Goal: Use online tool/utility: Utilize a website feature to perform a specific function

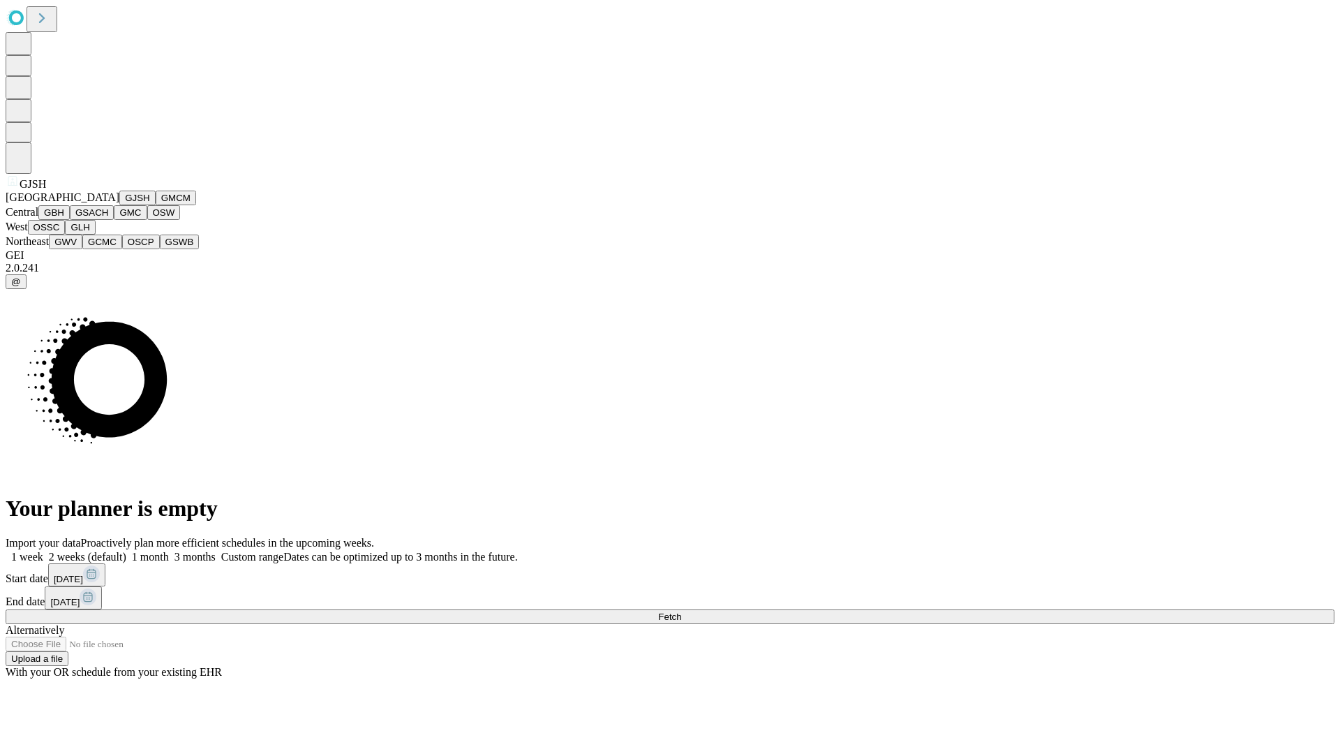
click at [119, 205] on button "GJSH" at bounding box center [137, 198] width 36 height 15
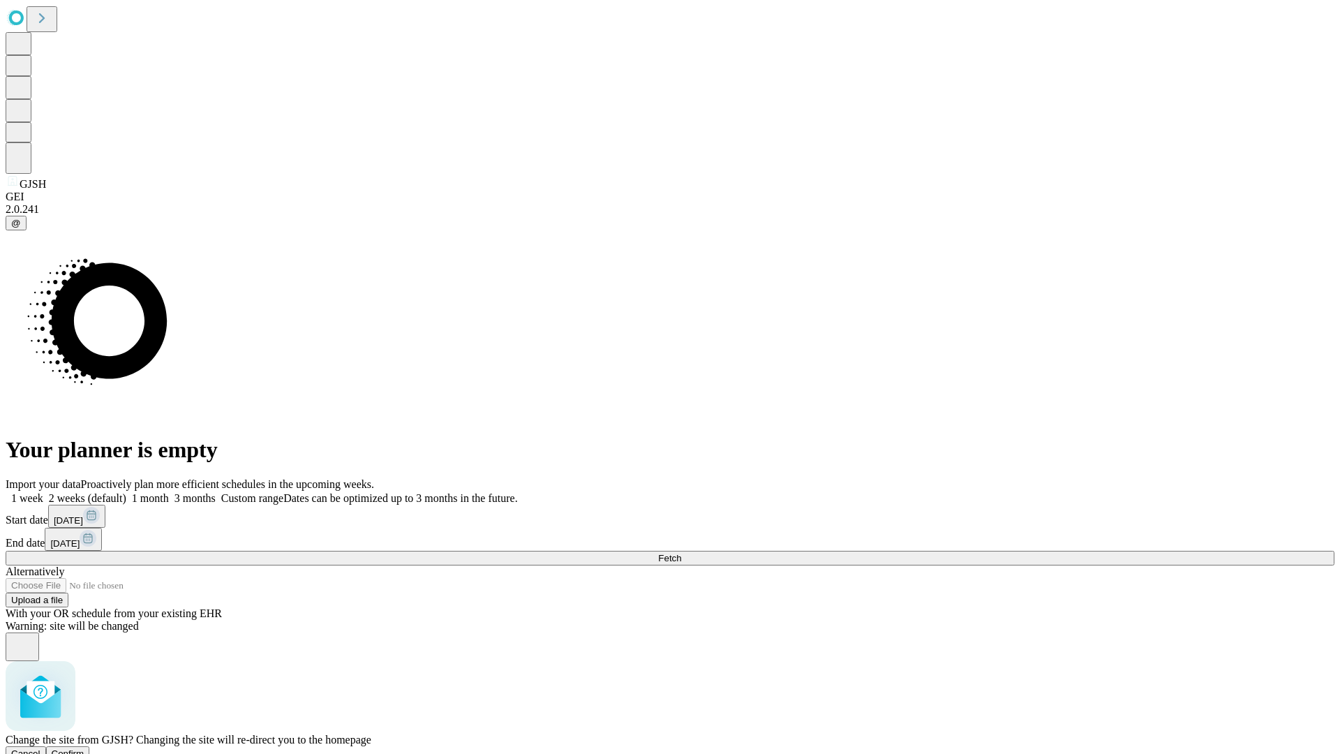
click at [84, 748] on span "Confirm" at bounding box center [68, 753] width 33 height 10
click at [126, 492] on label "2 weeks (default)" at bounding box center [84, 498] width 83 height 12
click at [681, 553] on span "Fetch" at bounding box center [669, 558] width 23 height 10
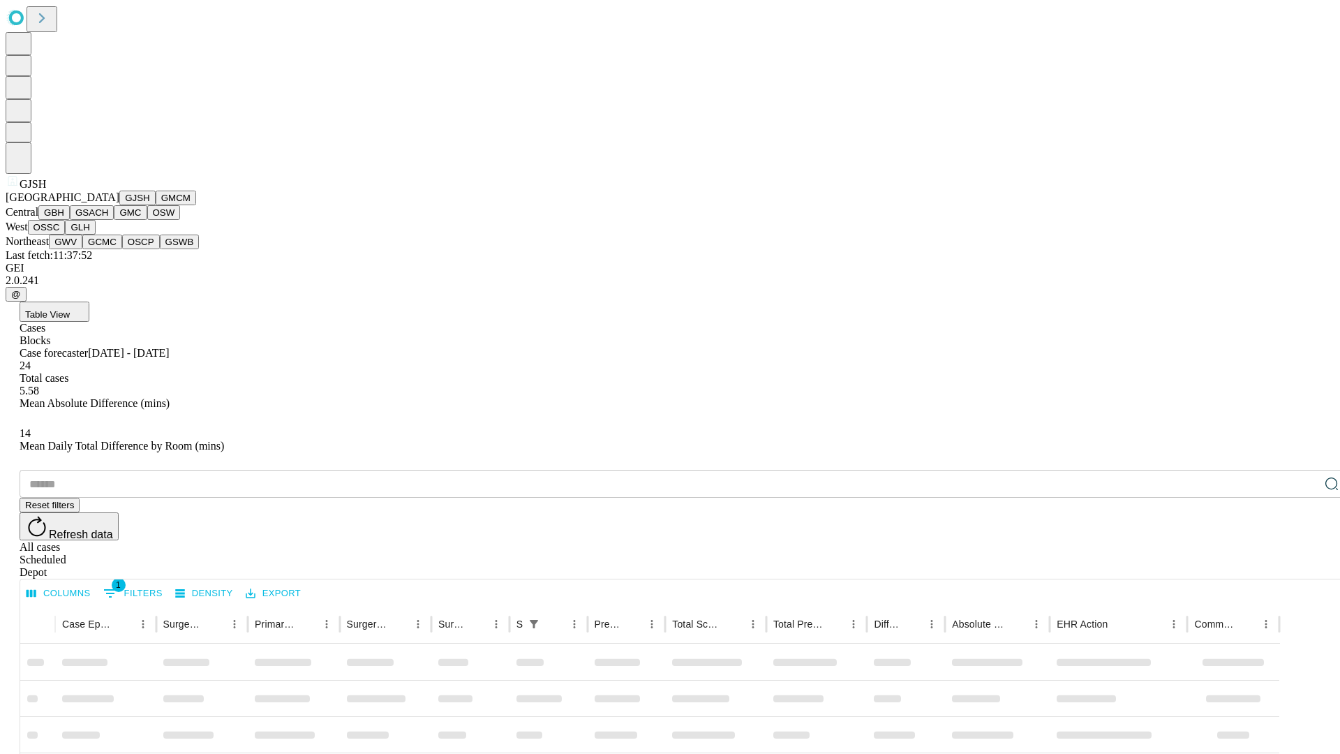
click at [156, 205] on button "GMCM" at bounding box center [176, 198] width 40 height 15
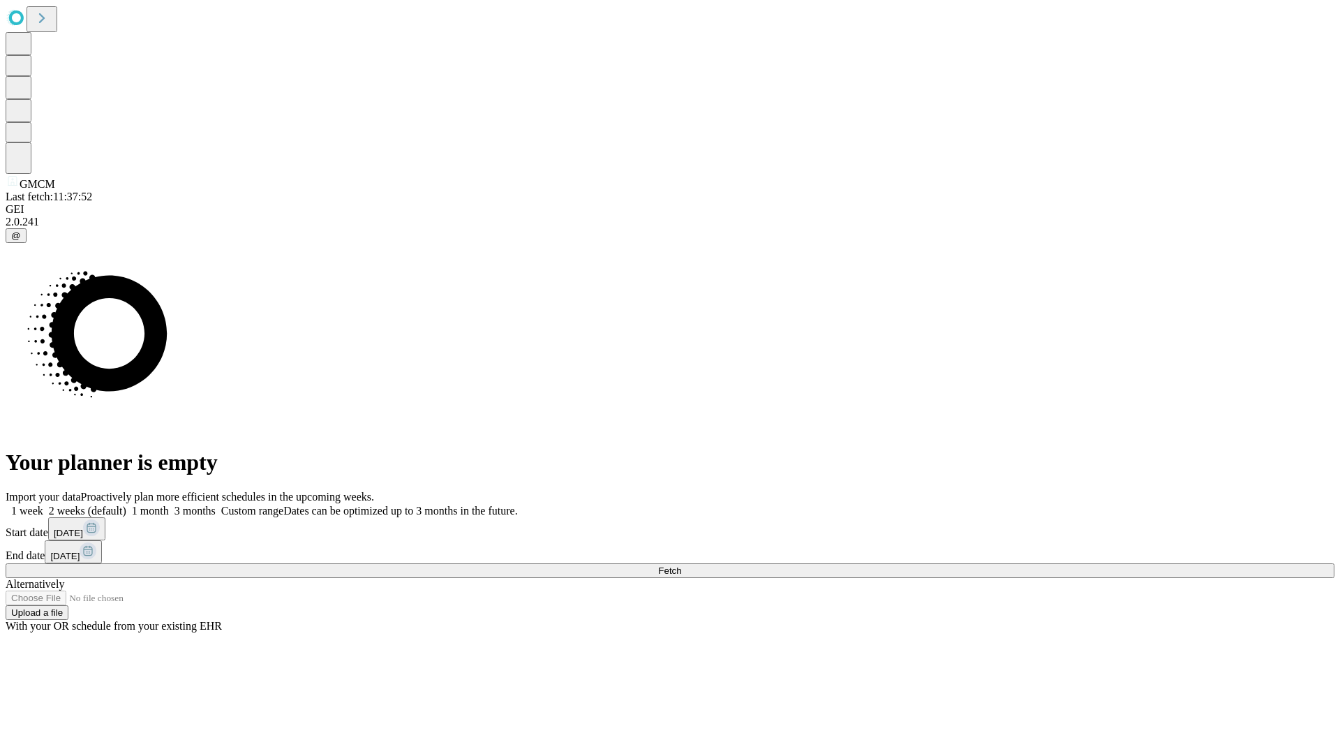
click at [126, 505] on label "2 weeks (default)" at bounding box center [84, 511] width 83 height 12
click at [681, 565] on span "Fetch" at bounding box center [669, 570] width 23 height 10
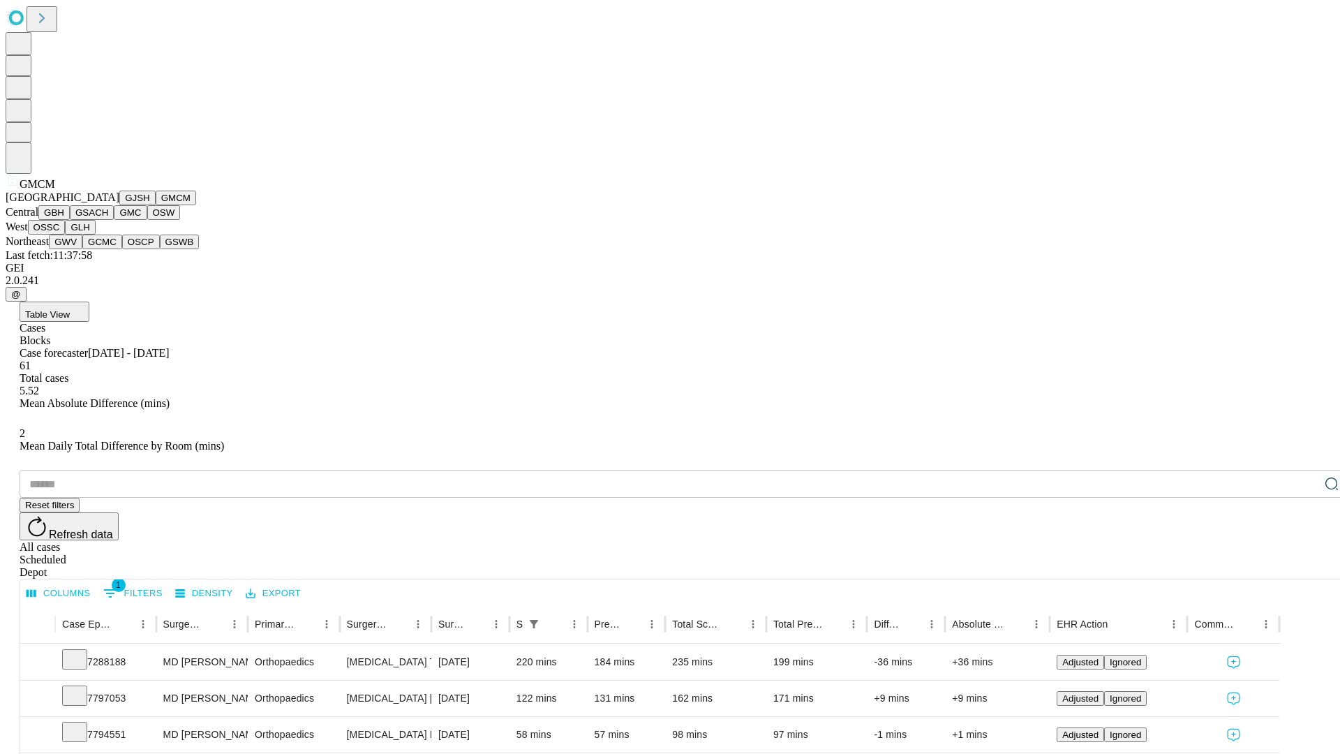
click at [70, 220] on button "GBH" at bounding box center [53, 212] width 31 height 15
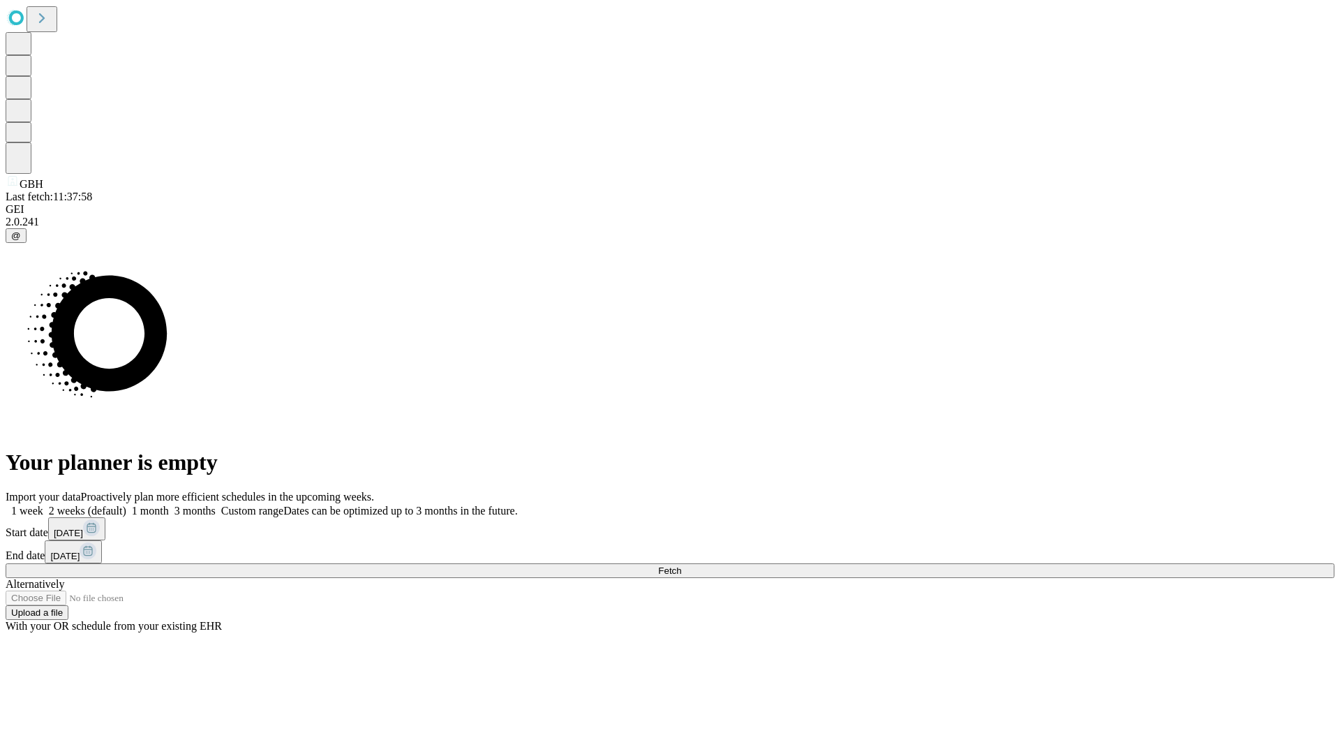
click at [126, 505] on label "2 weeks (default)" at bounding box center [84, 511] width 83 height 12
click at [681, 565] on span "Fetch" at bounding box center [669, 570] width 23 height 10
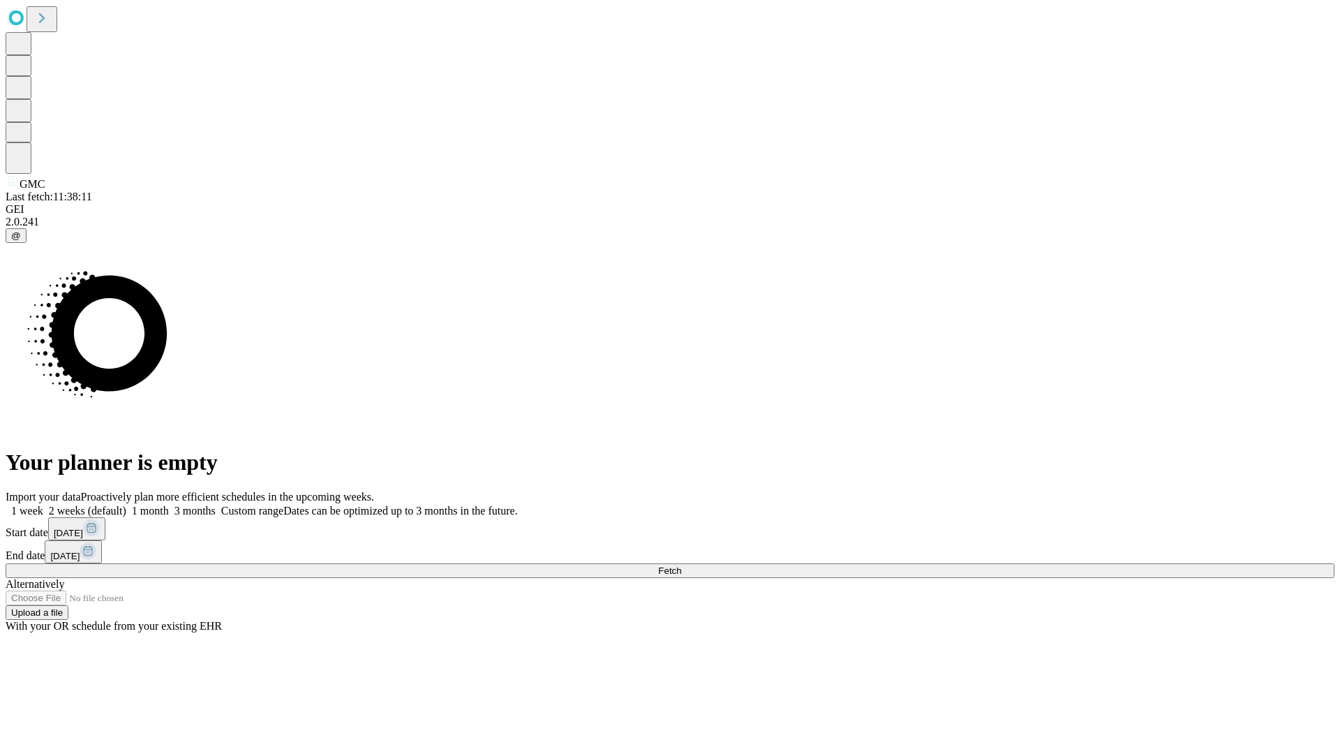
click at [126, 505] on label "2 weeks (default)" at bounding box center [84, 511] width 83 height 12
click at [681, 565] on span "Fetch" at bounding box center [669, 570] width 23 height 10
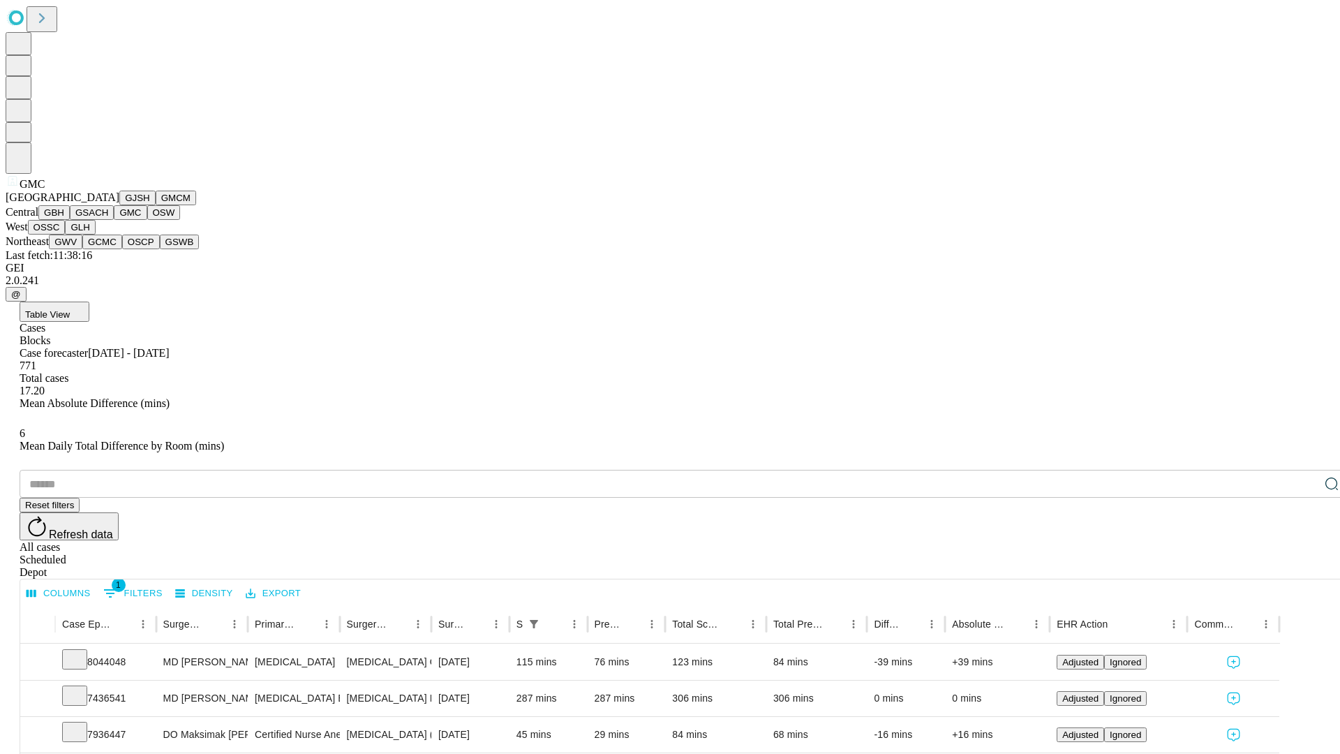
click at [147, 220] on button "OSW" at bounding box center [164, 212] width 34 height 15
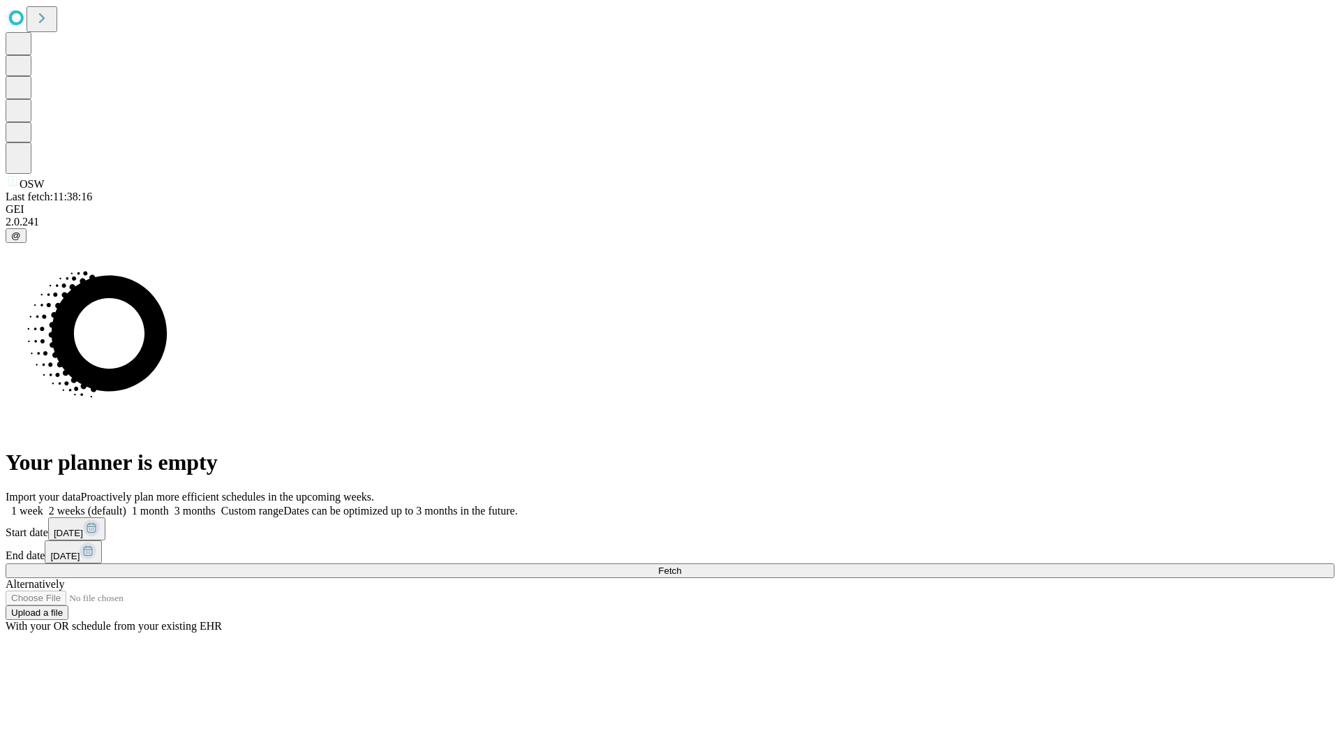
click at [126, 505] on label "2 weeks (default)" at bounding box center [84, 511] width 83 height 12
click at [681, 565] on span "Fetch" at bounding box center [669, 570] width 23 height 10
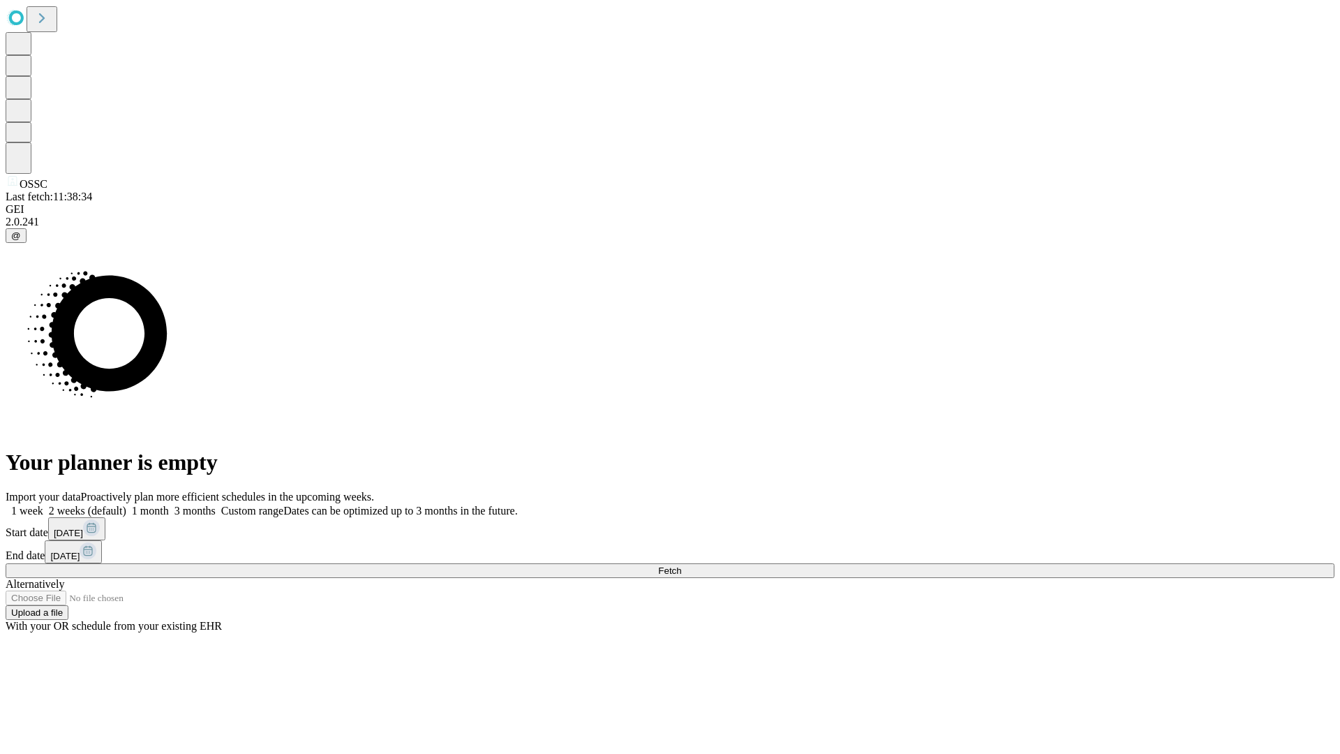
click at [126, 505] on label "2 weeks (default)" at bounding box center [84, 511] width 83 height 12
click at [681, 565] on span "Fetch" at bounding box center [669, 570] width 23 height 10
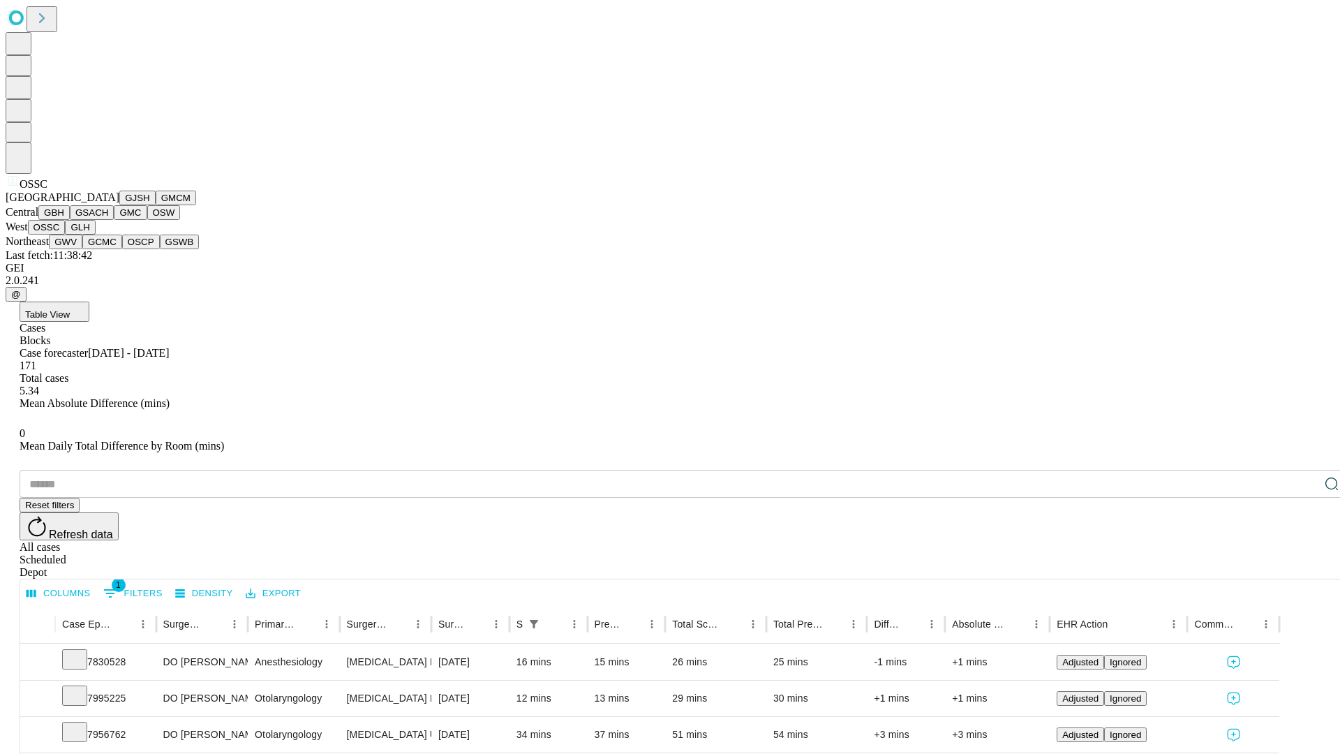
click at [95, 235] on button "GLH" at bounding box center [80, 227] width 30 height 15
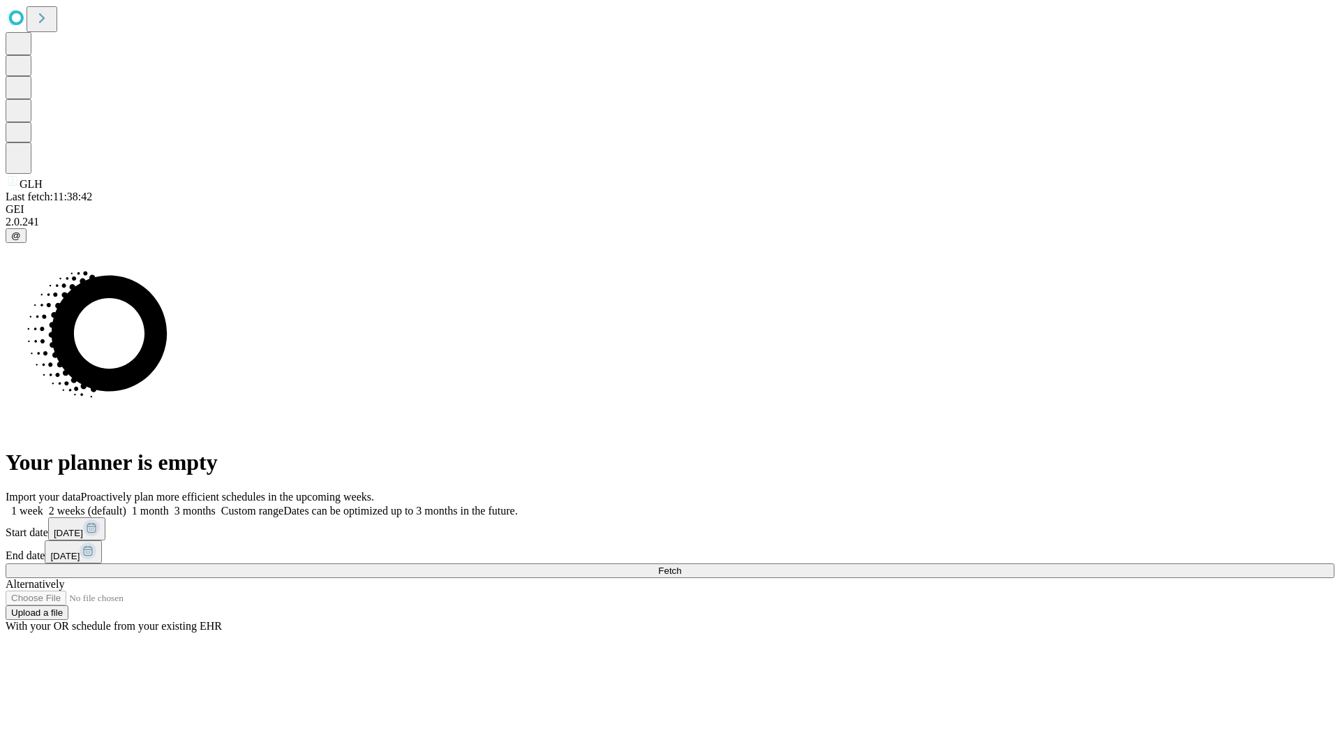
click at [126, 505] on label "2 weeks (default)" at bounding box center [84, 511] width 83 height 12
click at [681, 565] on span "Fetch" at bounding box center [669, 570] width 23 height 10
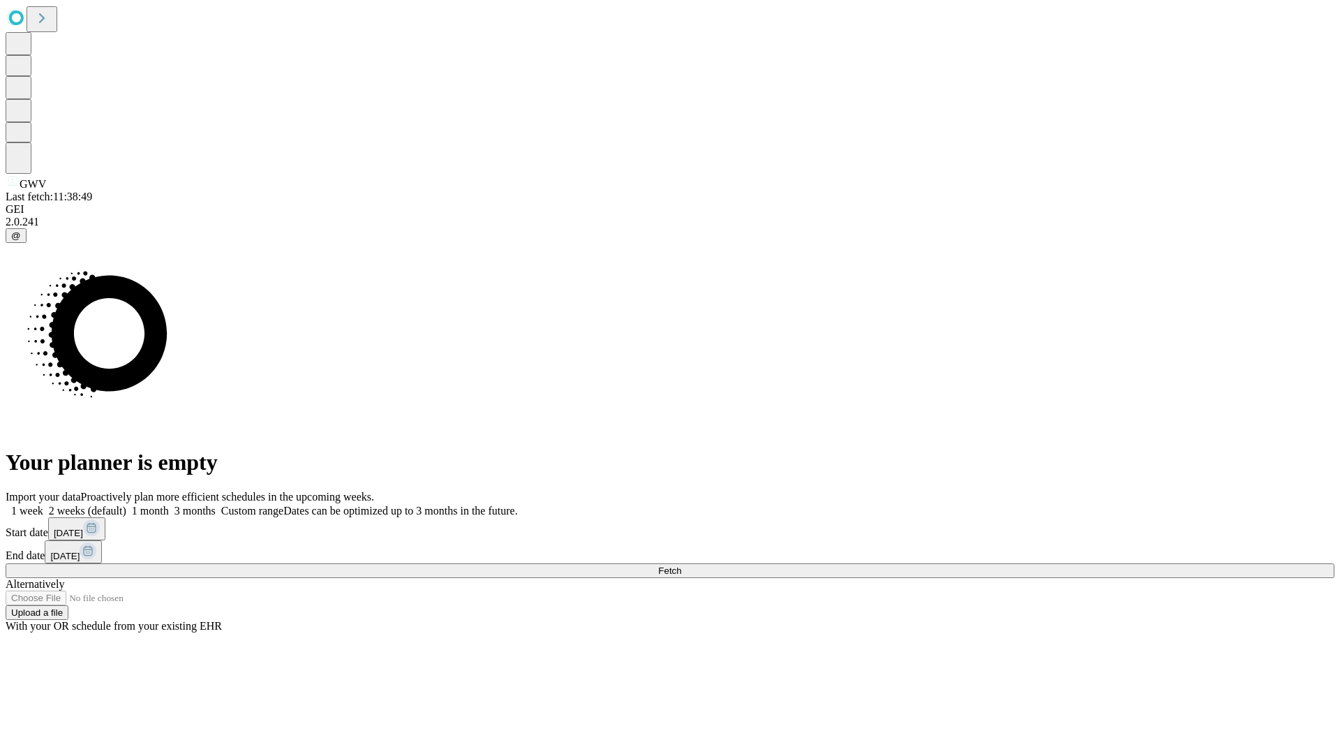
click at [126, 505] on label "2 weeks (default)" at bounding box center [84, 511] width 83 height 12
click at [681, 565] on span "Fetch" at bounding box center [669, 570] width 23 height 10
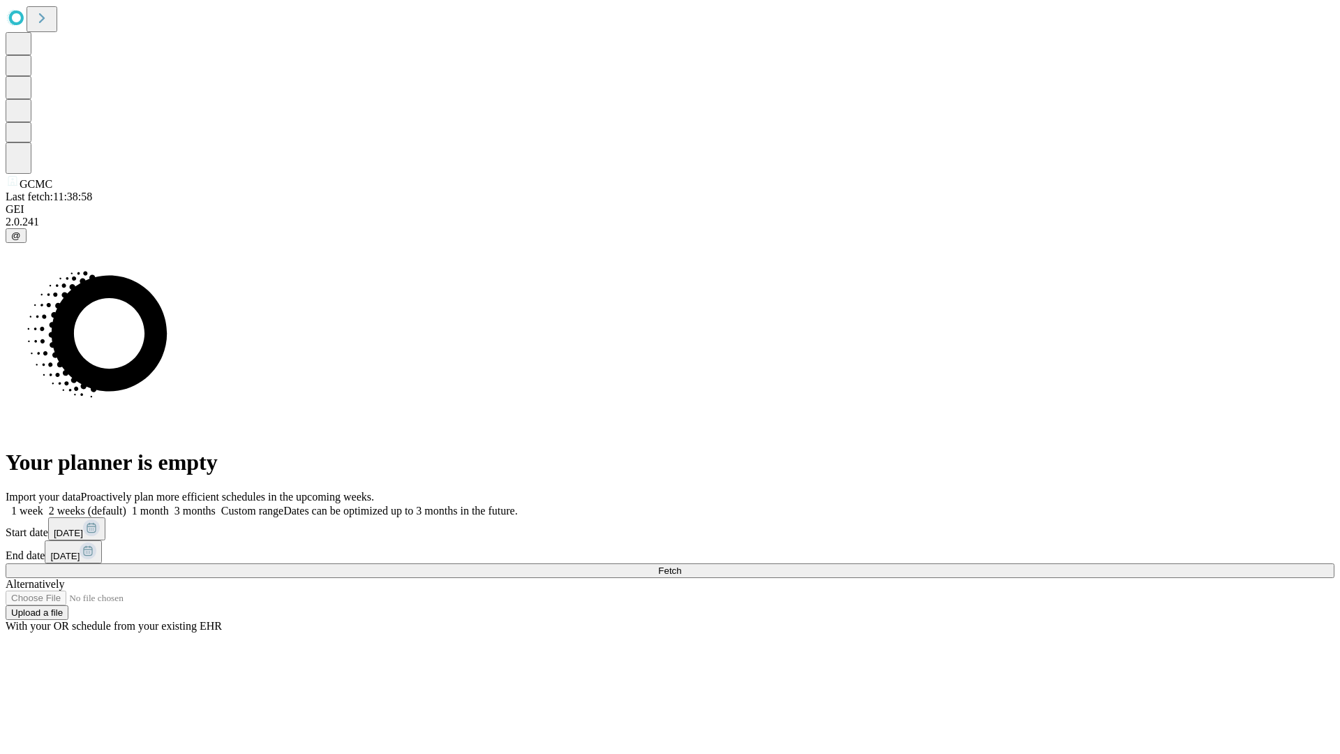
click at [126, 505] on label "2 weeks (default)" at bounding box center [84, 511] width 83 height 12
click at [681, 565] on span "Fetch" at bounding box center [669, 570] width 23 height 10
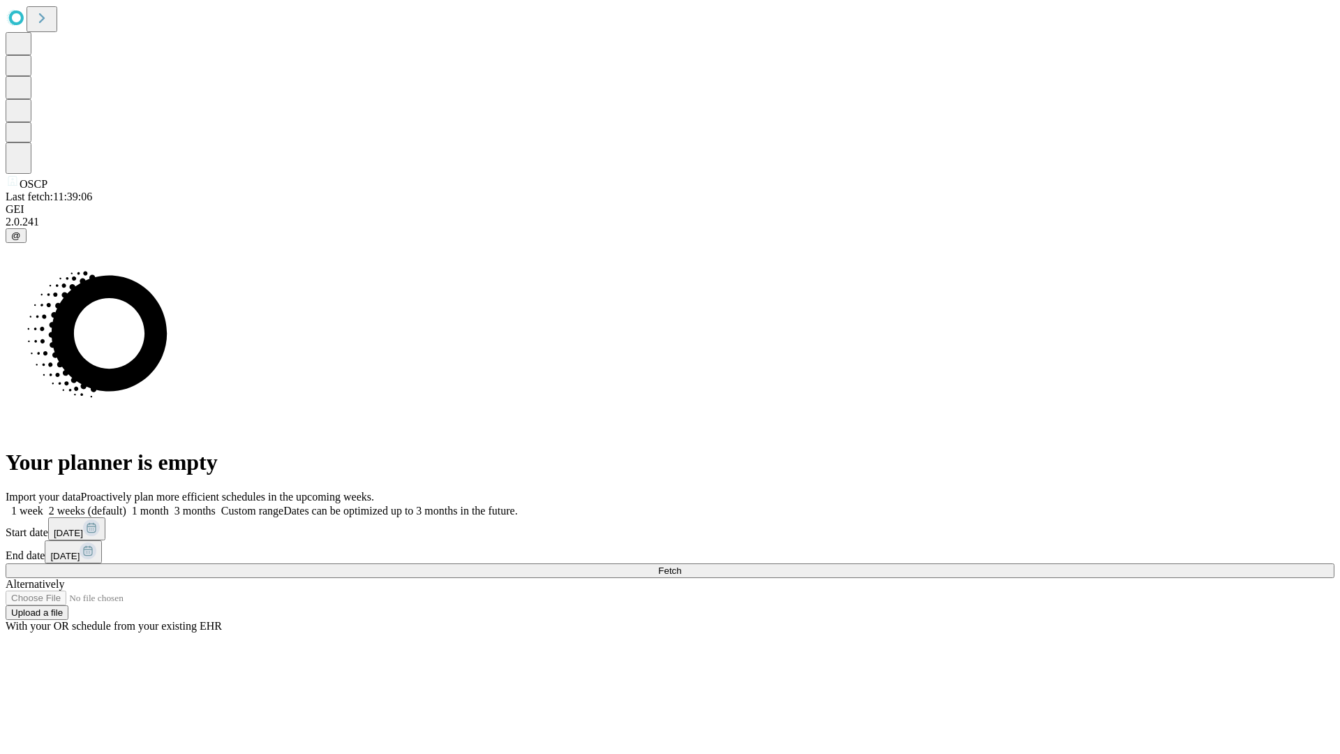
click at [126, 505] on label "2 weeks (default)" at bounding box center [84, 511] width 83 height 12
click at [681, 565] on span "Fetch" at bounding box center [669, 570] width 23 height 10
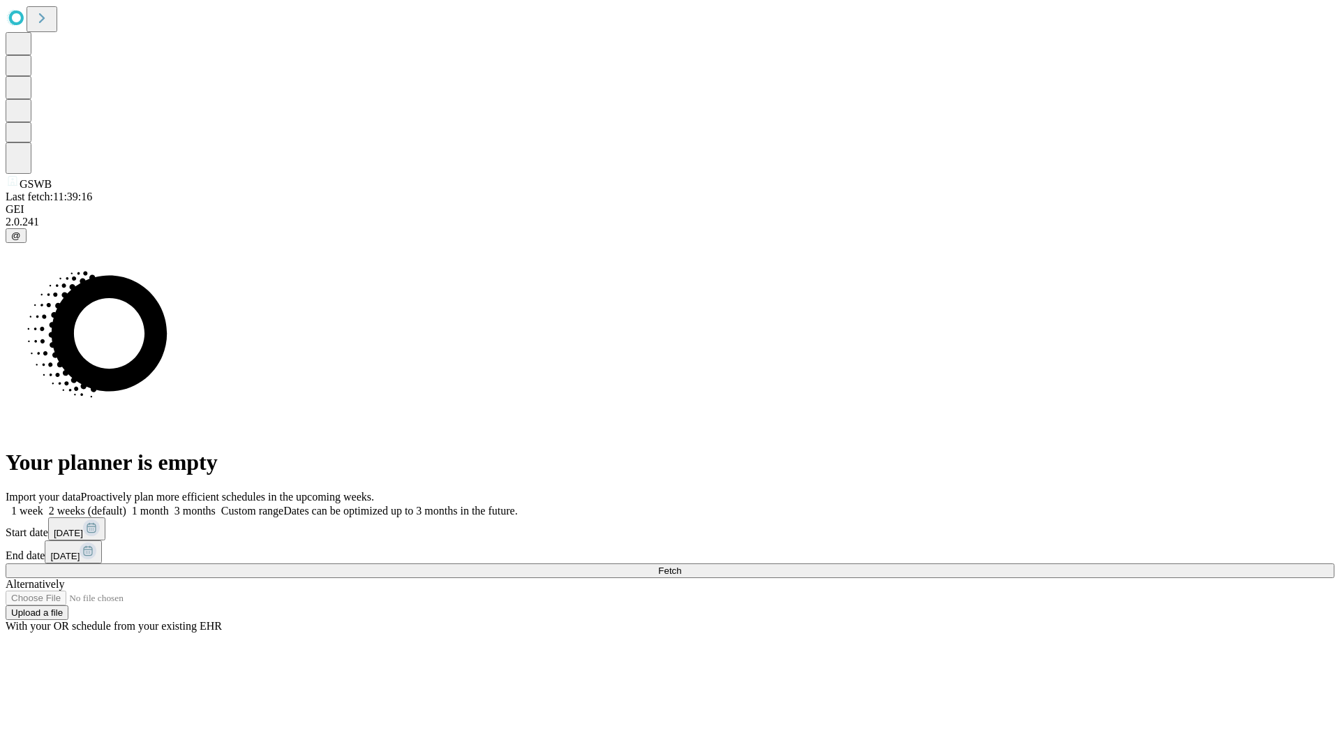
click at [126, 505] on label "2 weeks (default)" at bounding box center [84, 511] width 83 height 12
click at [681, 565] on span "Fetch" at bounding box center [669, 570] width 23 height 10
